Goal: Task Accomplishment & Management: Manage account settings

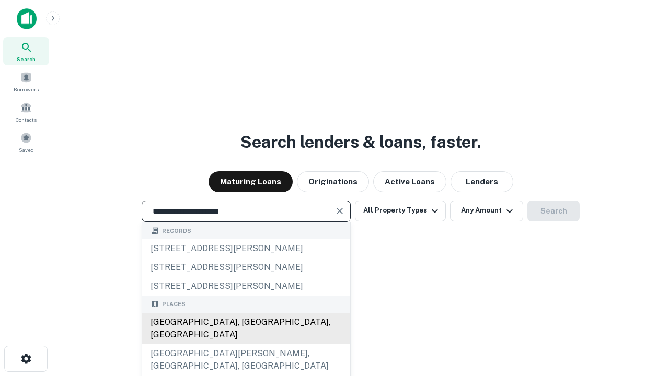
click at [246, 345] on div "[GEOGRAPHIC_DATA], [GEOGRAPHIC_DATA], [GEOGRAPHIC_DATA]" at bounding box center [246, 328] width 208 height 31
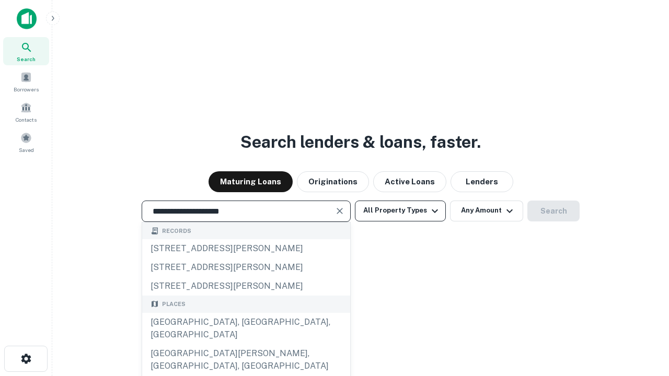
type input "**********"
click at [400, 211] on button "All Property Types" at bounding box center [400, 211] width 91 height 21
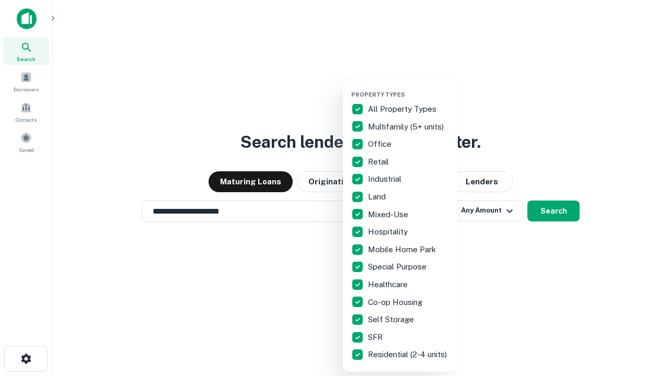
click at [409, 88] on button "button" at bounding box center [408, 88] width 115 height 1
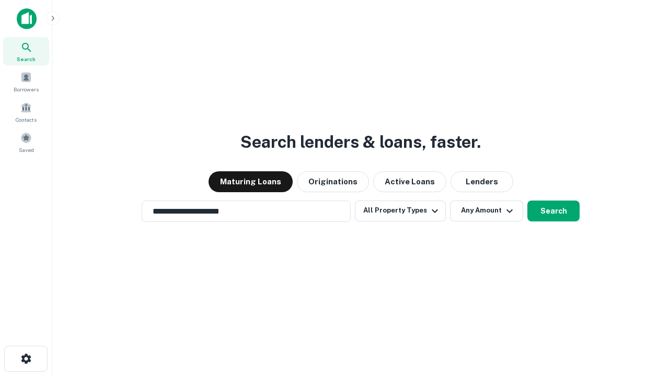
scroll to position [16, 0]
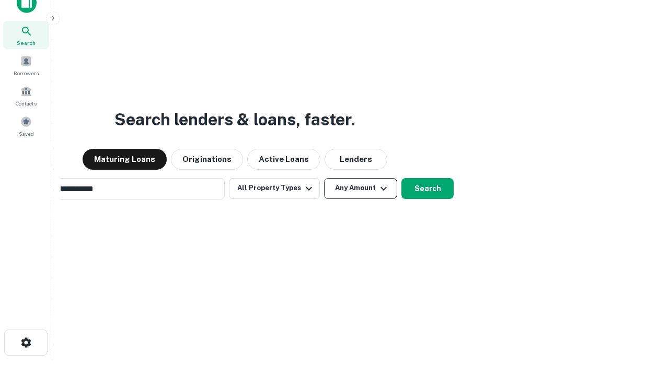
click at [324, 178] on button "Any Amount" at bounding box center [360, 188] width 73 height 21
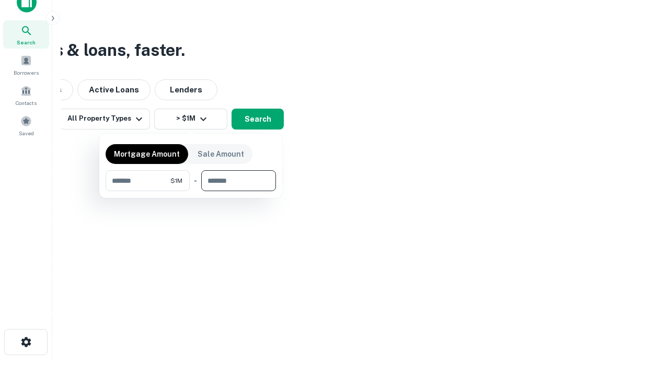
type input "*******"
click at [191, 191] on button "button" at bounding box center [191, 191] width 170 height 1
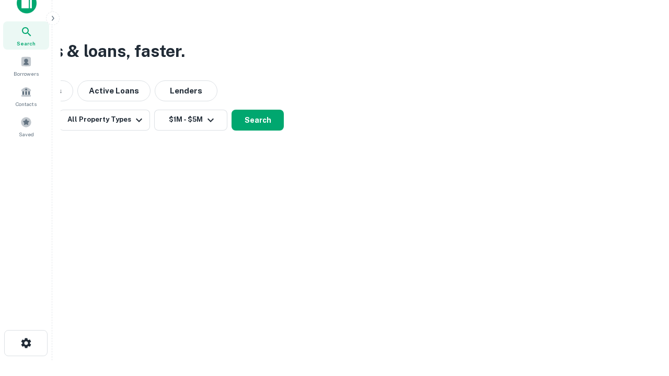
scroll to position [6, 193]
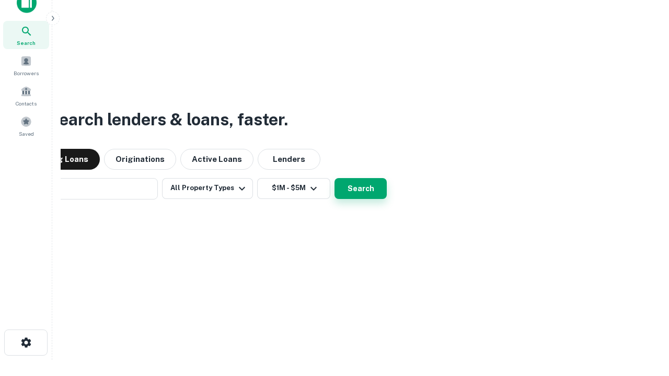
click at [335, 178] on button "Search" at bounding box center [361, 188] width 52 height 21
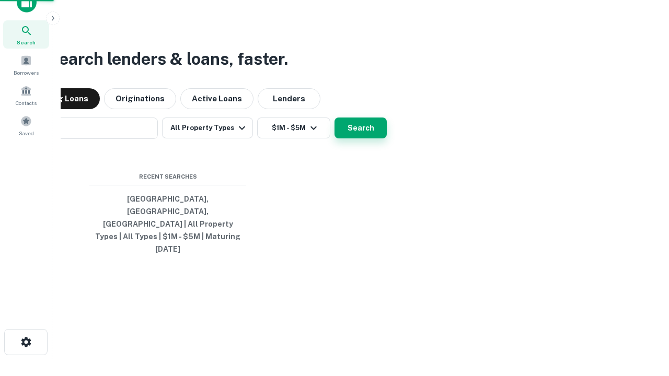
scroll to position [28, 296]
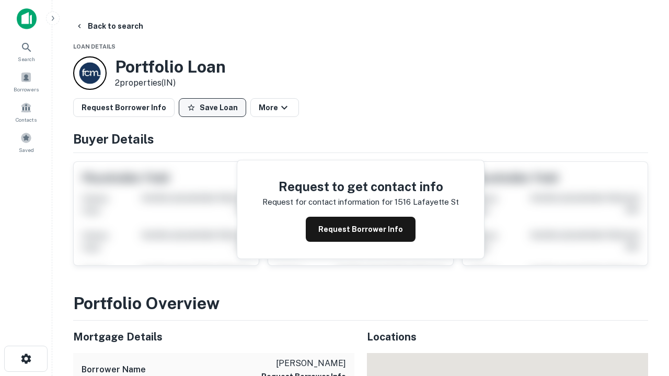
click at [212, 108] on button "Save Loan" at bounding box center [212, 107] width 67 height 19
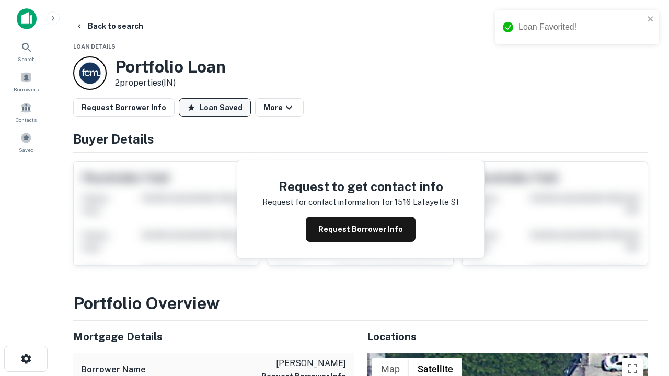
click at [215, 108] on button "Loan Saved" at bounding box center [215, 107] width 72 height 19
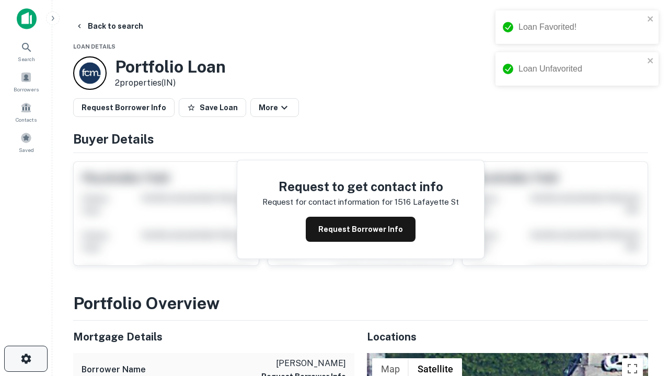
click at [26, 359] on icon "button" at bounding box center [26, 359] width 13 height 13
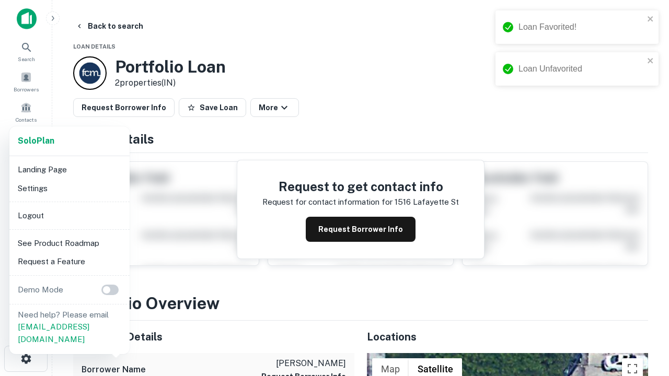
click at [69, 215] on li "Logout" at bounding box center [70, 216] width 112 height 19
